Goal: Information Seeking & Learning: Learn about a topic

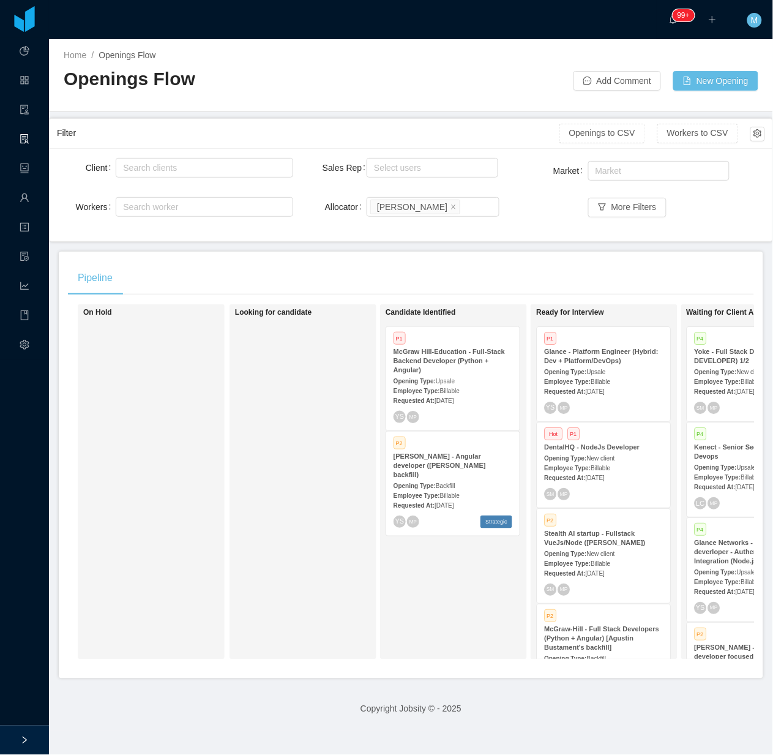
scroll to position [476, 0]
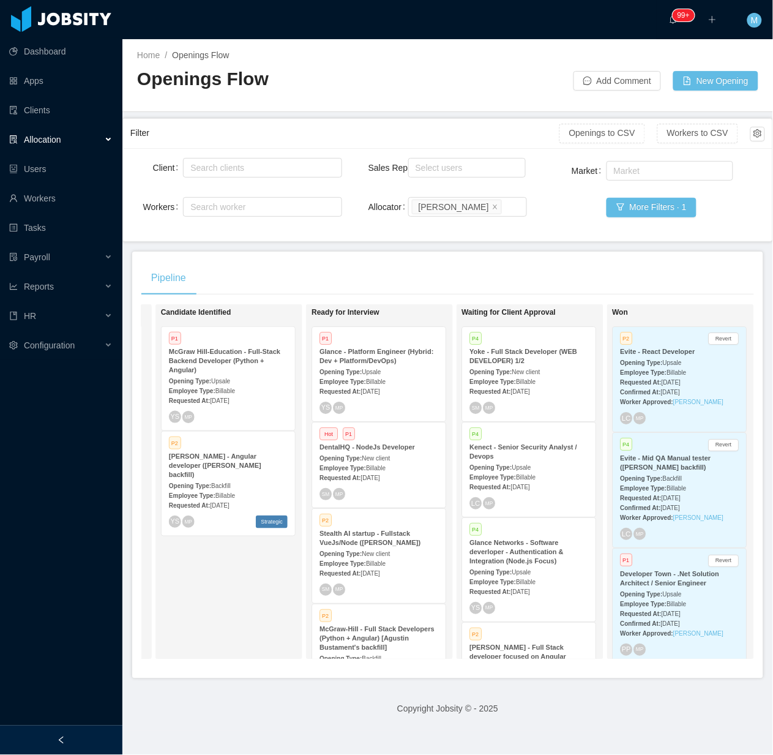
scroll to position [0, 288]
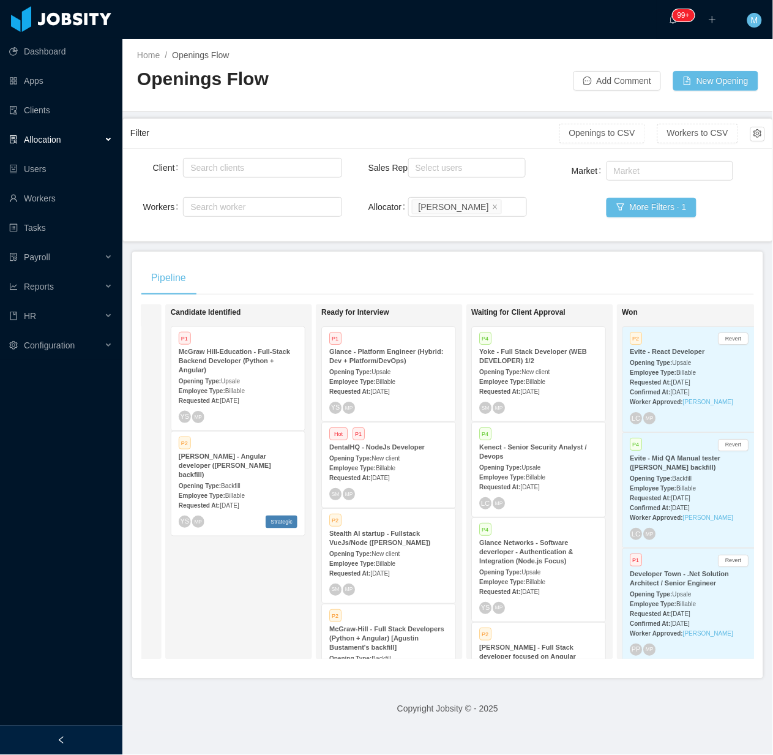
drag, startPoint x: 56, startPoint y: 732, endPoint x: 62, endPoint y: 727, distance: 7.8
click at [56, 733] on div at bounding box center [61, 740] width 122 height 29
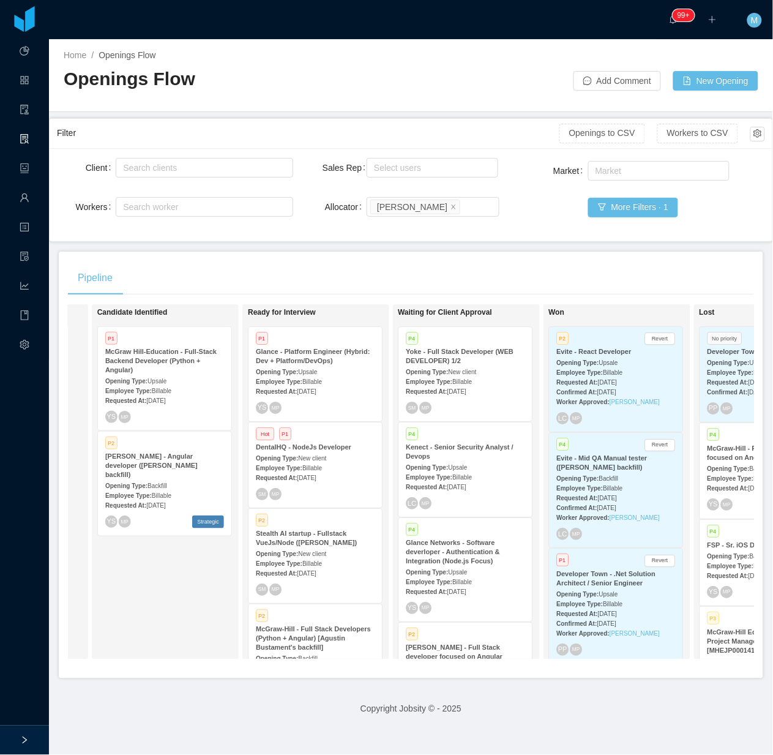
click at [179, 479] on div "Opening Type: Backfill" at bounding box center [164, 485] width 119 height 13
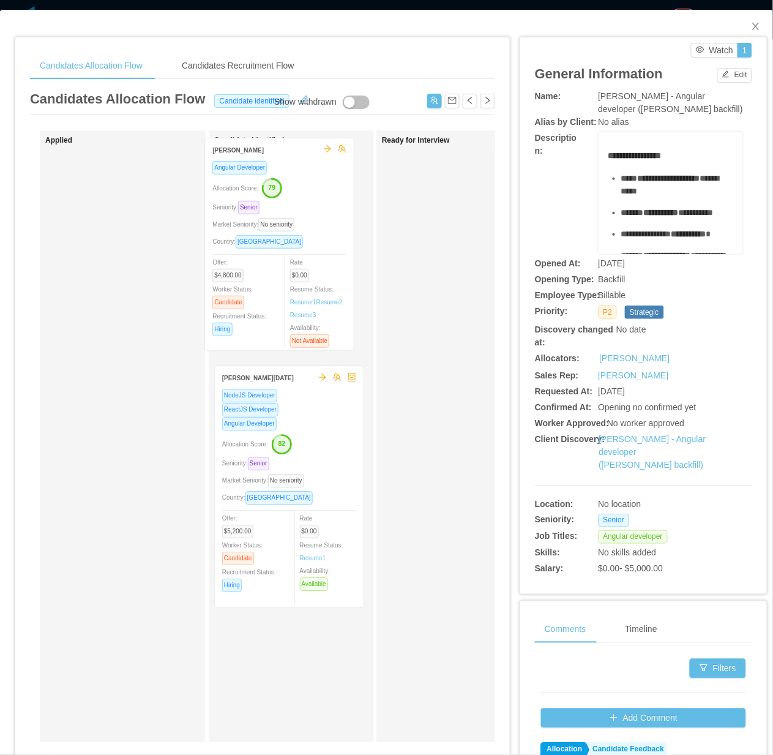
drag, startPoint x: 350, startPoint y: 264, endPoint x: 340, endPoint y: 249, distance: 18.2
click at [340, 249] on div "Candidate Identified [PERSON_NAME] Angular Developer Allocation Score: 79 Senio…" at bounding box center [299, 436] width 171 height 601
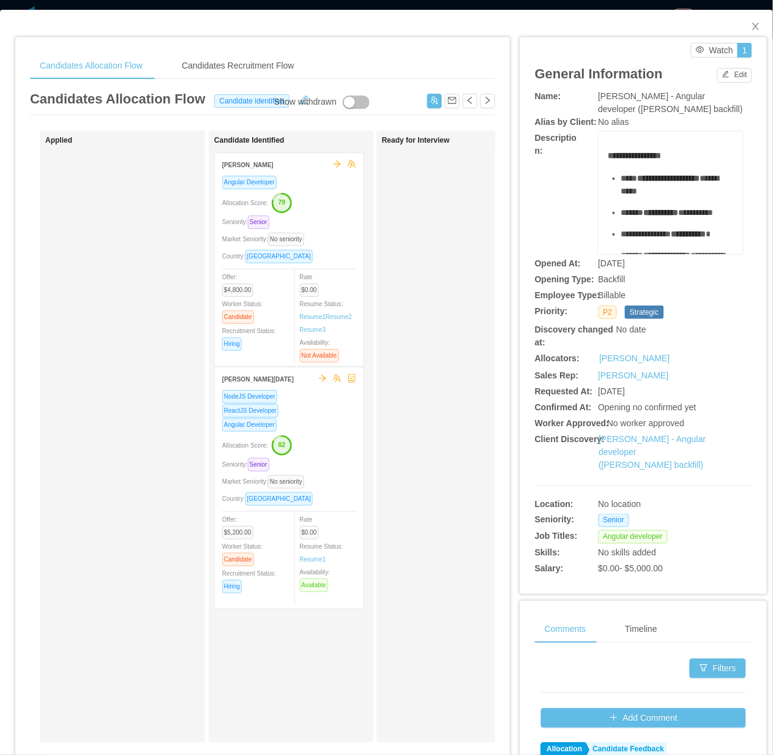
click at [338, 235] on div "Market Seniority: No seniority" at bounding box center [289, 239] width 134 height 14
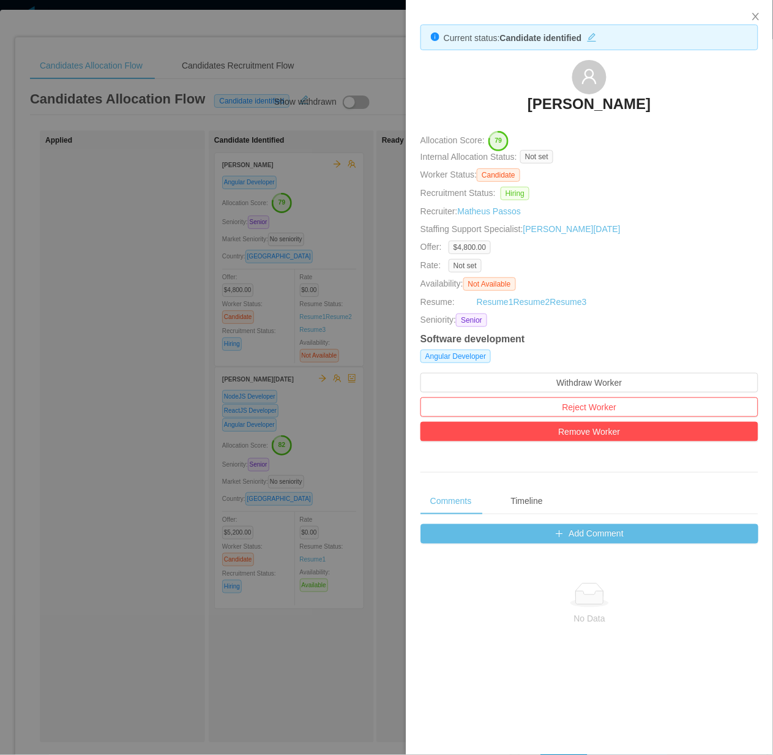
click at [81, 513] on div at bounding box center [386, 377] width 773 height 755
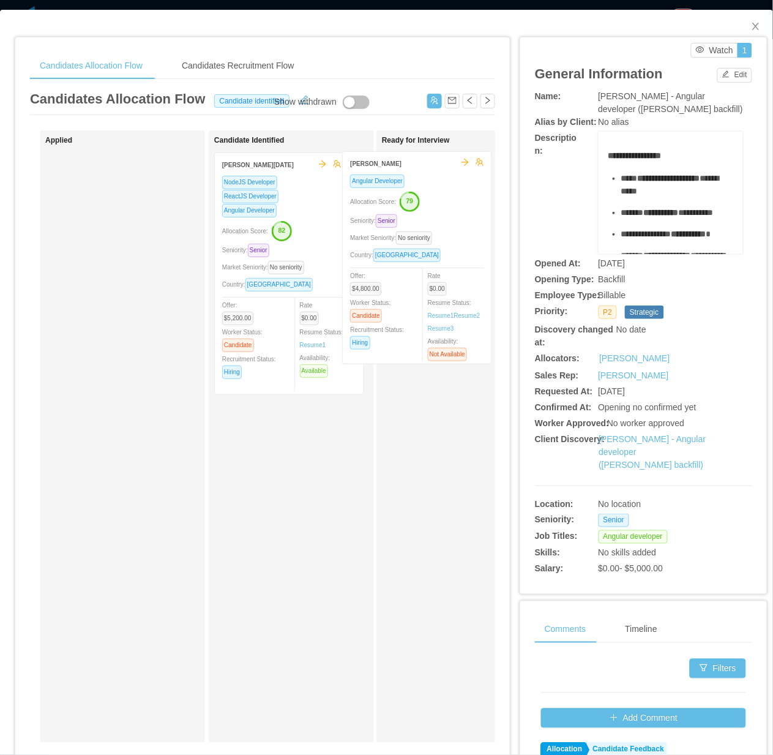
drag, startPoint x: 265, startPoint y: 325, endPoint x: 393, endPoint y: 323, distance: 127.4
click at [393, 323] on div "Applied Candidate Identified [PERSON_NAME] Angular Developer Allocation Score: …" at bounding box center [262, 441] width 465 height 622
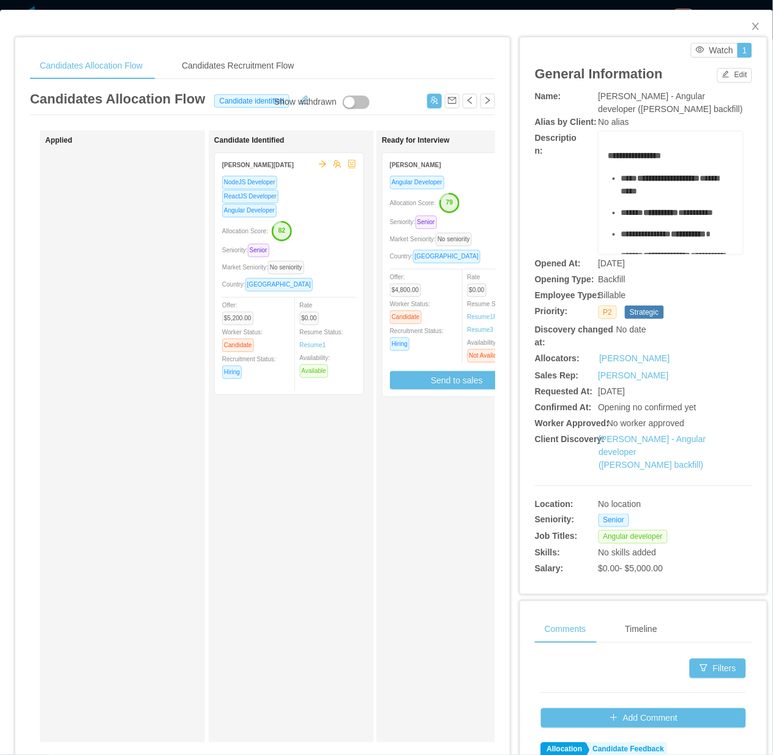
click at [350, 543] on div "Candidate Identified [PERSON_NAME][DATE] ReactJS Developer Angular Developer Al…" at bounding box center [299, 436] width 171 height 601
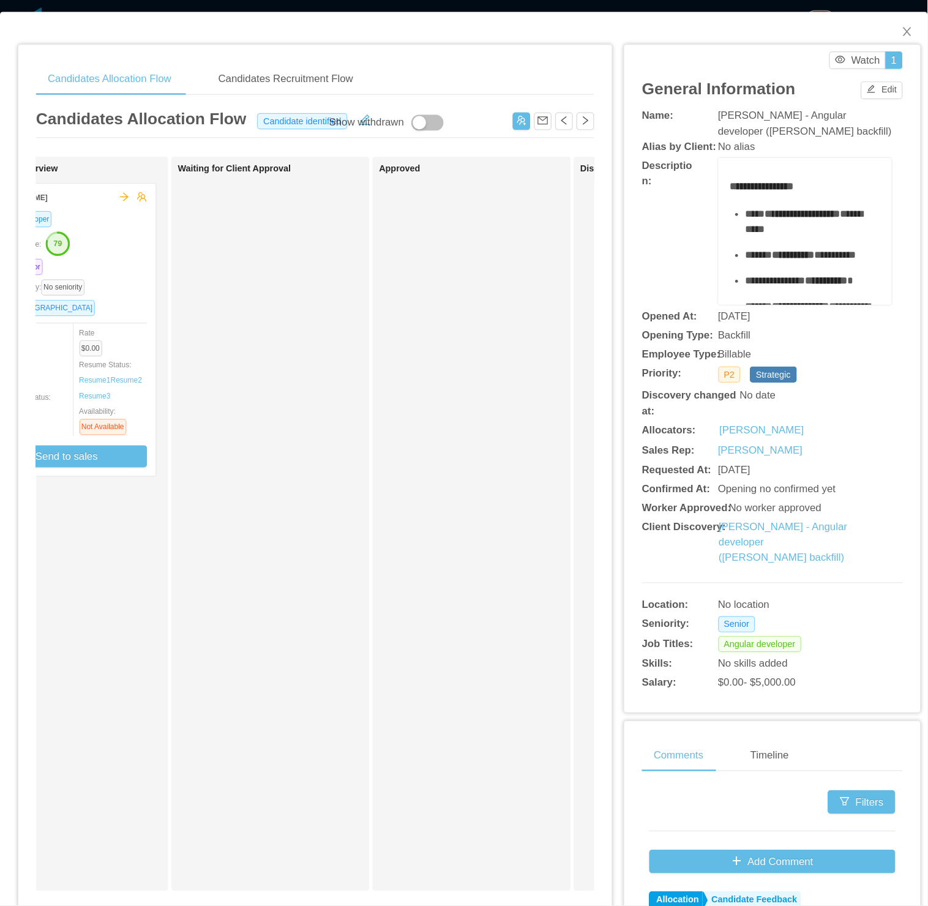
scroll to position [0, 401]
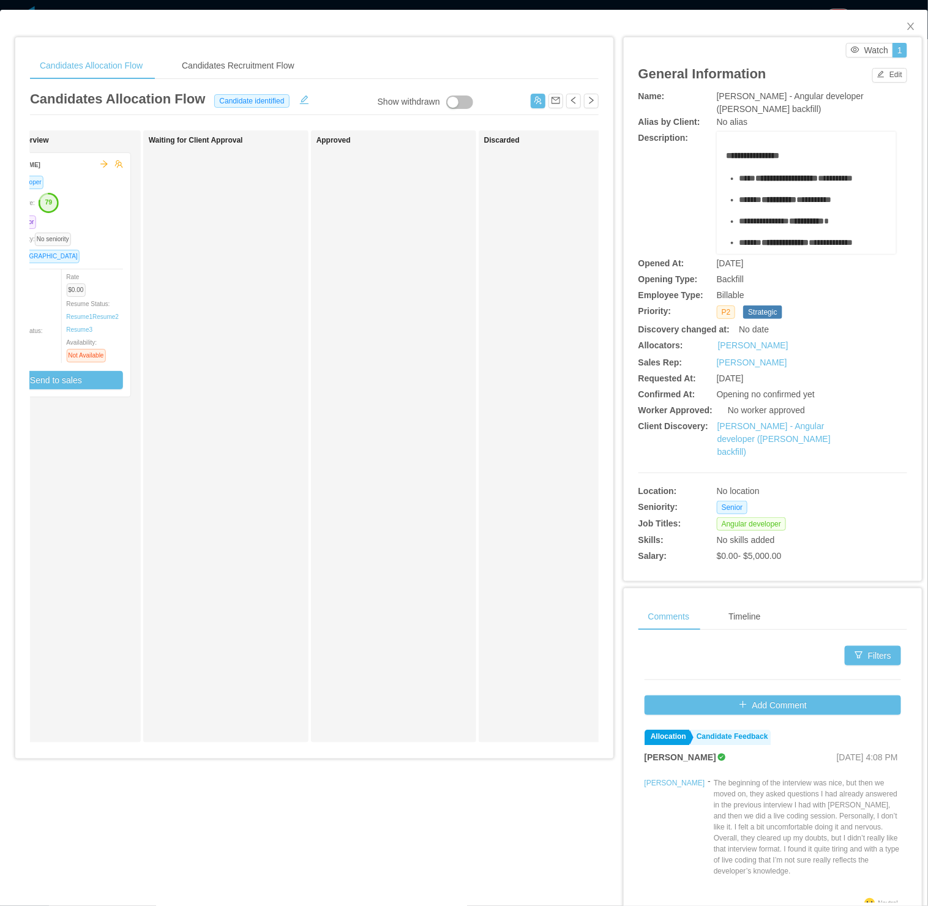
drag, startPoint x: 731, startPoint y: 0, endPoint x: 342, endPoint y: 415, distance: 568.9
click at [342, 413] on div "Approved" at bounding box center [402, 436] width 171 height 601
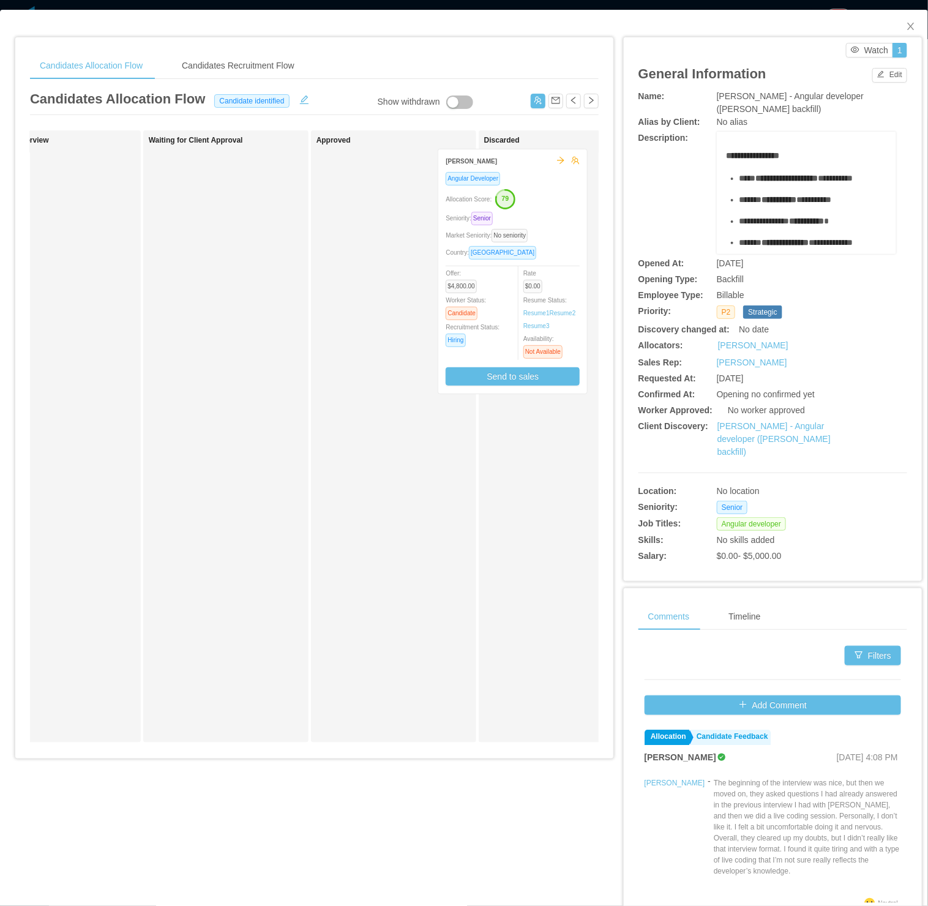
drag, startPoint x: 51, startPoint y: 298, endPoint x: 507, endPoint y: 294, distance: 455.6
click at [507, 294] on div "Applied Candidate Identified [PERSON_NAME][DATE] ReactJS Developer Angular Deve…" at bounding box center [314, 441] width 569 height 622
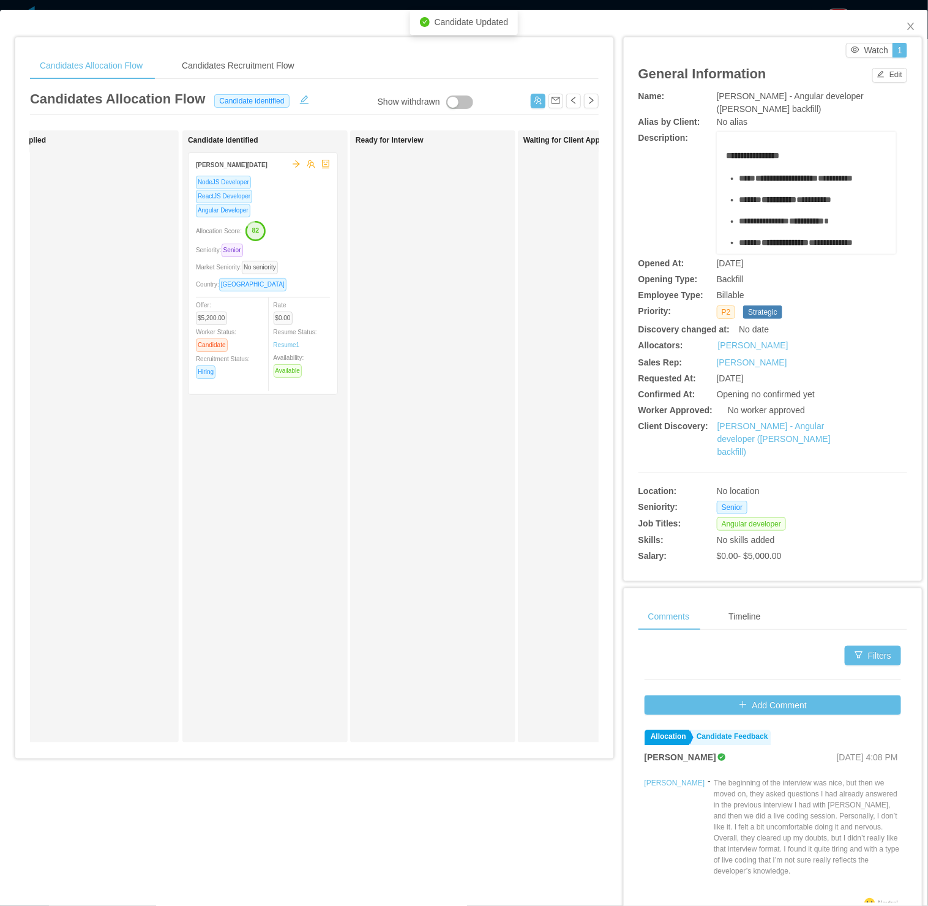
scroll to position [0, 1]
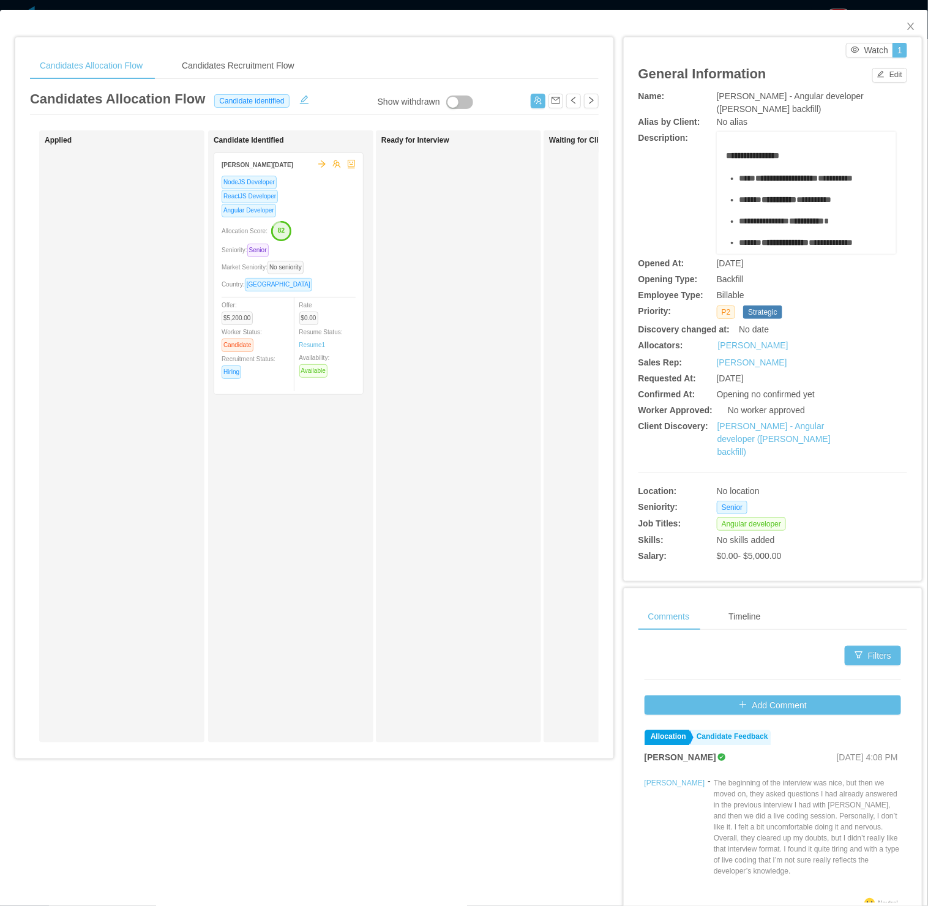
click at [563, 575] on div "Waiting for Client Approval" at bounding box center [634, 436] width 171 height 601
drag, startPoint x: 902, startPoint y: 22, endPoint x: 853, endPoint y: 39, distance: 51.7
click at [773, 22] on icon "icon: close" at bounding box center [911, 26] width 10 height 10
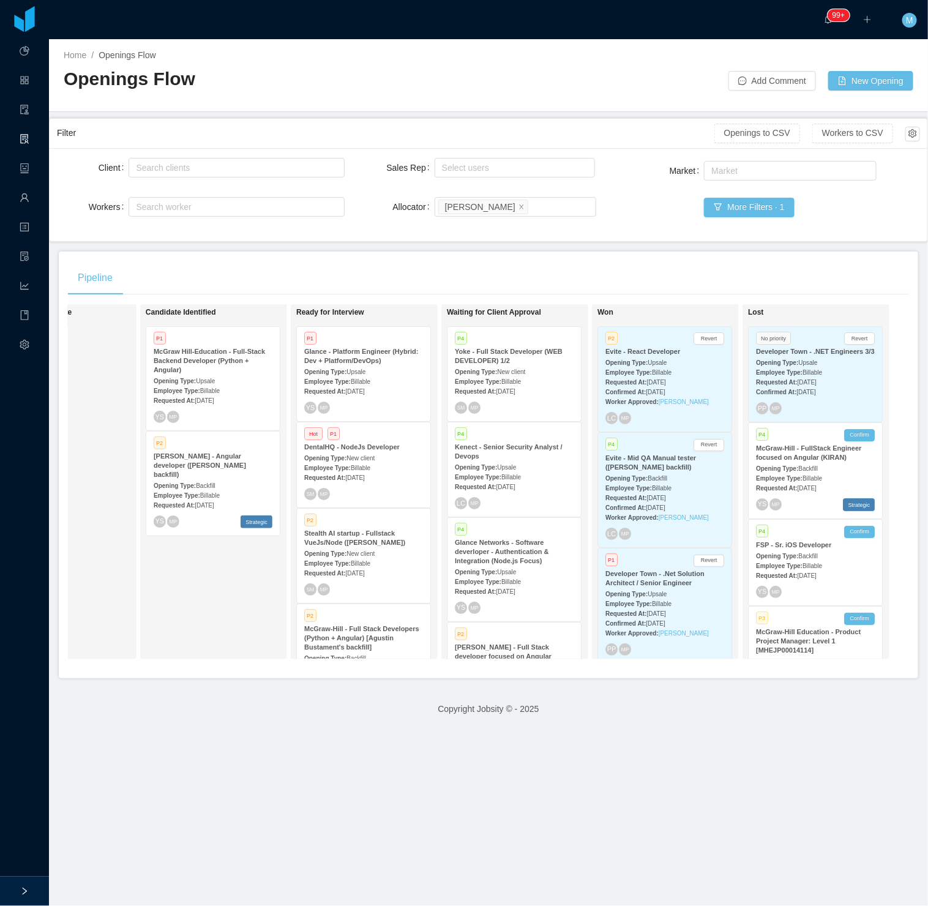
click at [356, 467] on span "Billable" at bounding box center [361, 468] width 20 height 7
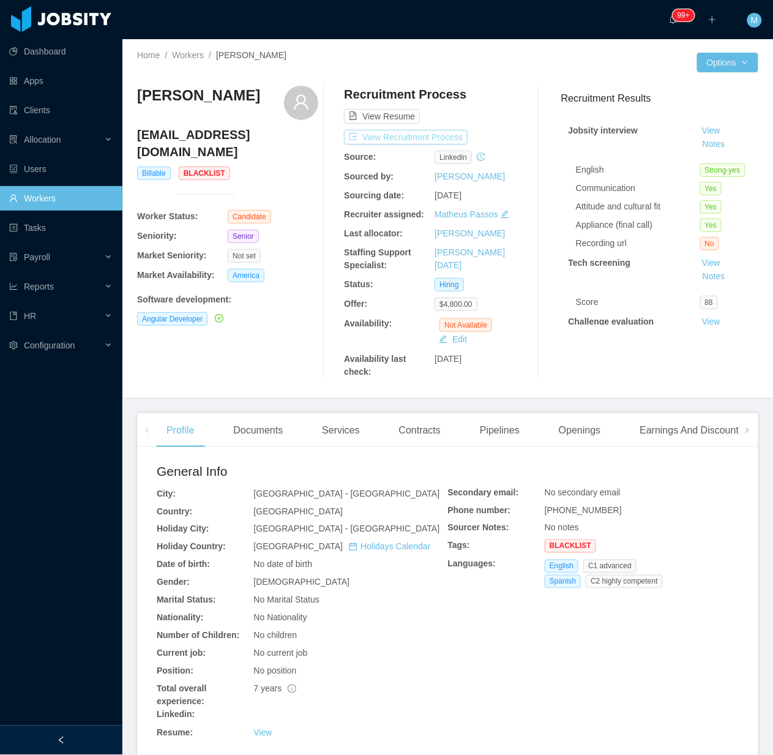
drag, startPoint x: 409, startPoint y: 126, endPoint x: 406, endPoint y: 133, distance: 8.5
click at [409, 126] on div "Recruitment Process View Resume View Recruitment Process Source: linkedin Sourc…" at bounding box center [434, 232] width 181 height 293
click at [400, 145] on div "Recruitment Process View Resume View Recruitment Process Source: linkedin Sourc…" at bounding box center [434, 232] width 181 height 293
click at [408, 135] on button "View Recruitment Process" at bounding box center [406, 137] width 124 height 15
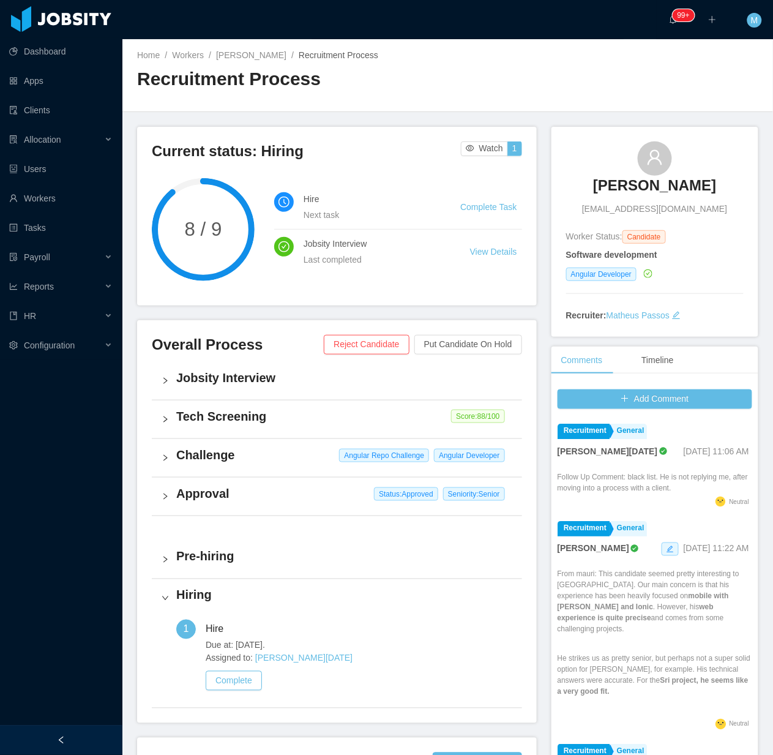
click at [552, 653] on div "Add Comment Recruitment General Larissa De Natale Jul 30th, 2025 11:06 AM Follo…" at bounding box center [655, 587] width 207 height 409
drag, startPoint x: 612, startPoint y: 679, endPoint x: 584, endPoint y: 692, distance: 31.8
click at [610, 682] on p "He strikes us as pretty senior, but perhaps not a super solid option for Bilal,…" at bounding box center [655, 675] width 195 height 44
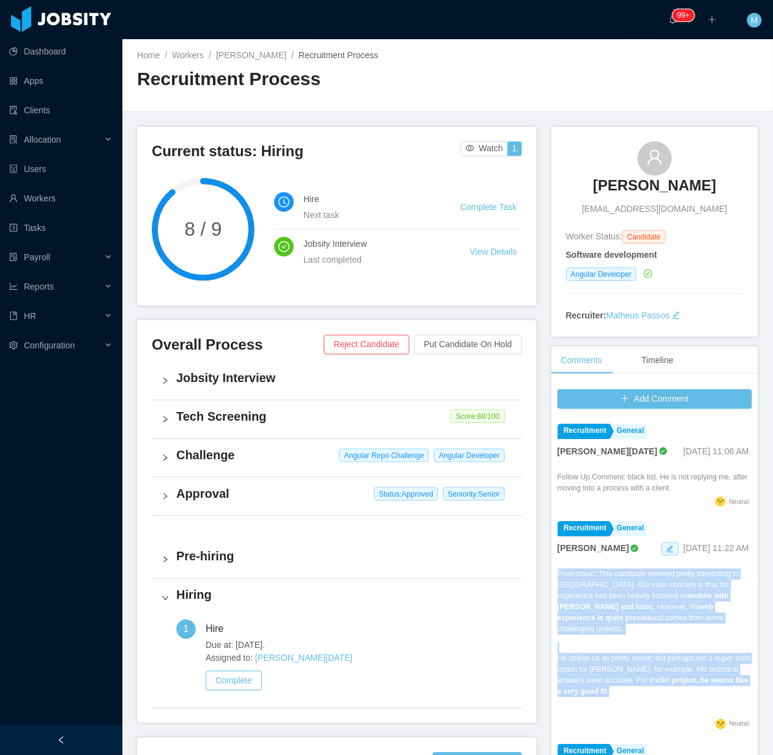
drag, startPoint x: 582, startPoint y: 692, endPoint x: 549, endPoint y: 588, distance: 109.2
click at [552, 588] on div "Add Comment Recruitment General Larissa De Natale Jul 30th, 2025 11:06 AM Follo…" at bounding box center [655, 587] width 207 height 409
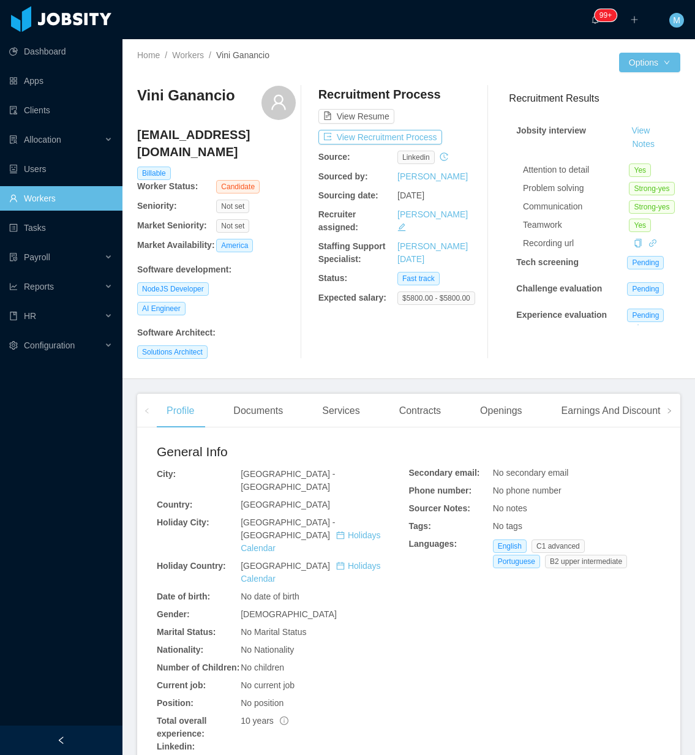
click at [85, 745] on div at bounding box center [61, 740] width 122 height 29
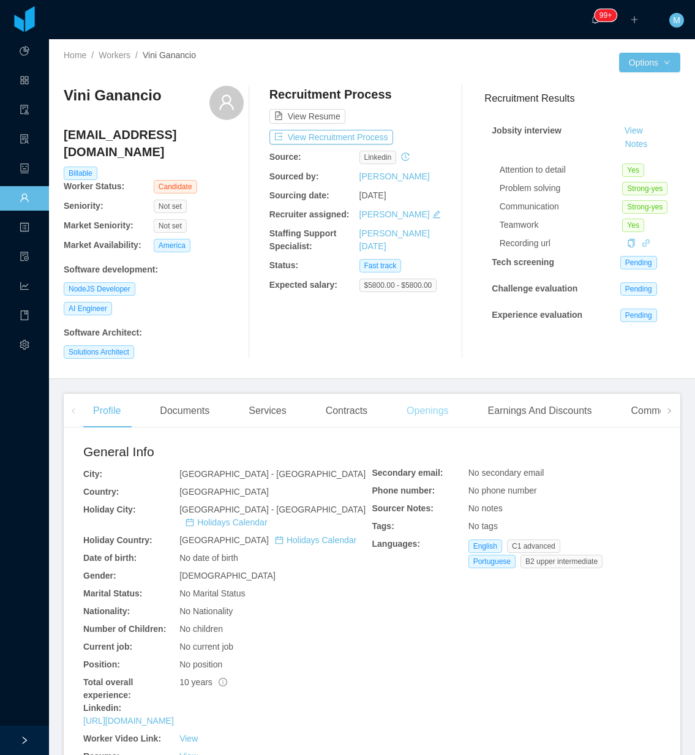
click at [418, 407] on div "Openings" at bounding box center [428, 411] width 62 height 34
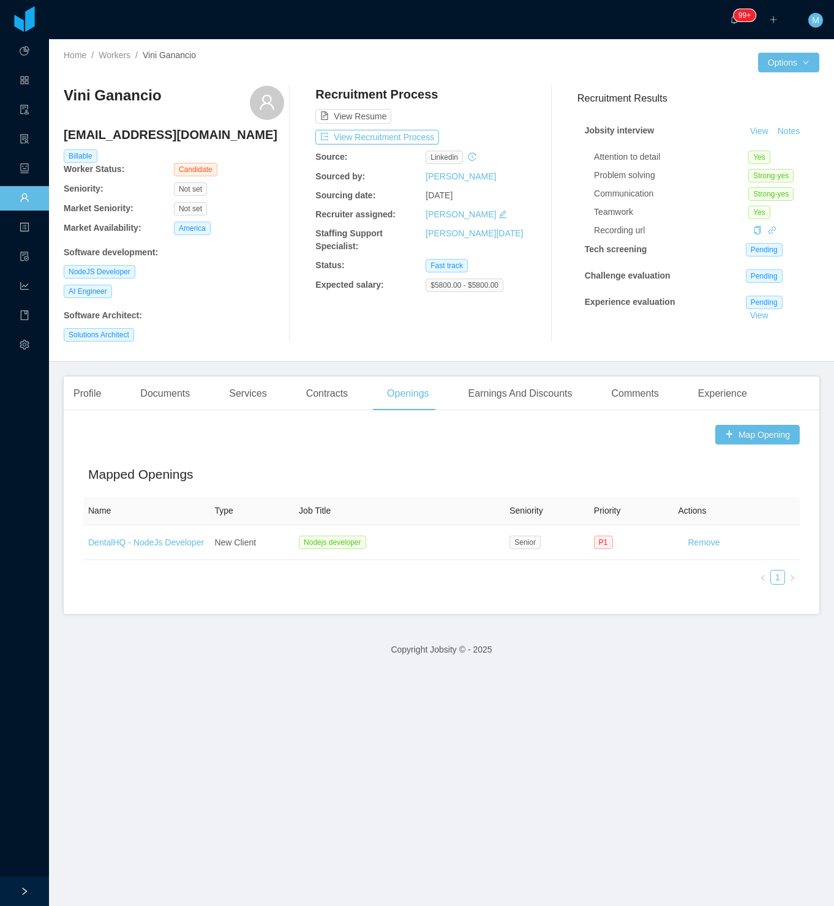
click at [265, 352] on div "Vini Ganancio viniciusvbs2011@gmail.com Billable Worker Status: Candidate Senio…" at bounding box center [442, 214] width 756 height 276
